Goal: Check status

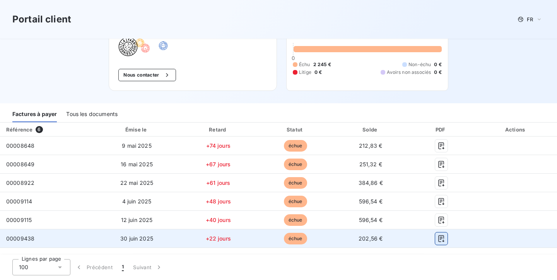
scroll to position [43, 0]
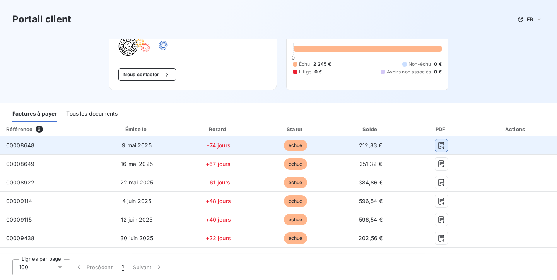
click at [442, 146] on icon "button" at bounding box center [442, 146] width 8 height 8
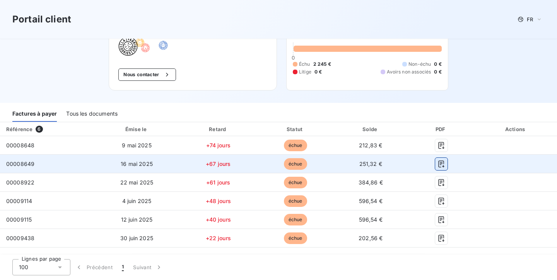
click at [440, 163] on icon "button" at bounding box center [442, 164] width 6 height 7
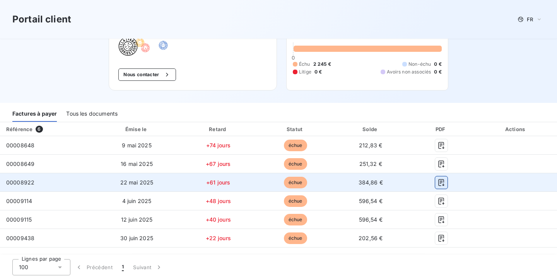
click at [439, 183] on icon "button" at bounding box center [442, 182] width 6 height 7
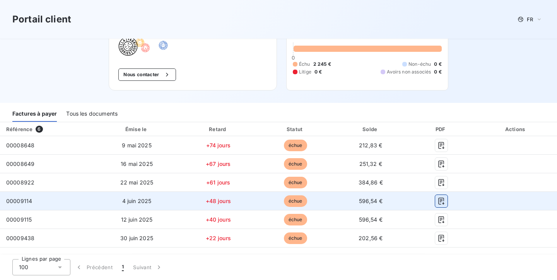
click at [441, 202] on icon "button" at bounding box center [442, 201] width 8 height 8
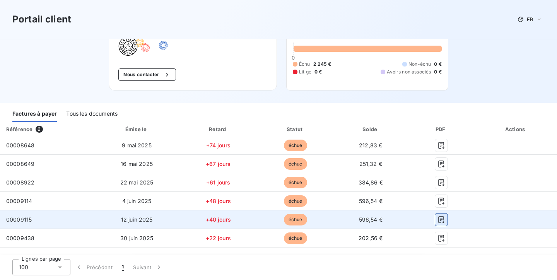
click at [440, 219] on icon "button" at bounding box center [442, 219] width 6 height 7
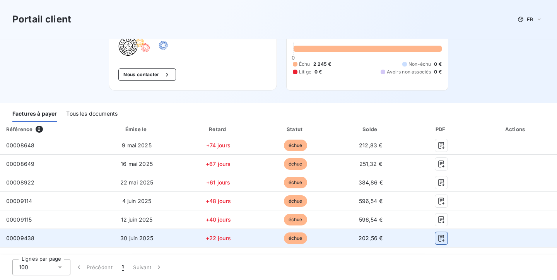
click at [441, 236] on icon "button" at bounding box center [442, 239] width 8 height 8
